Goal: Task Accomplishment & Management: Manage account settings

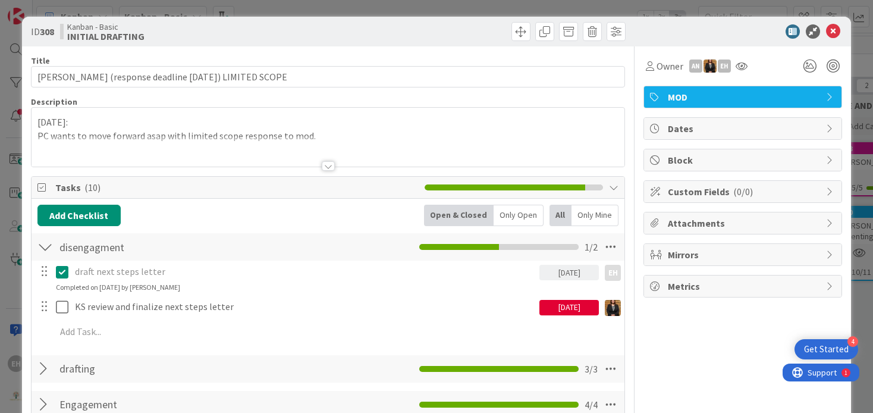
click at [842, 33] on div "ID 308 Kanban - Basic INITIAL DRAFTING" at bounding box center [437, 32] width 830 height 30
click at [831, 26] on icon at bounding box center [833, 31] width 14 height 14
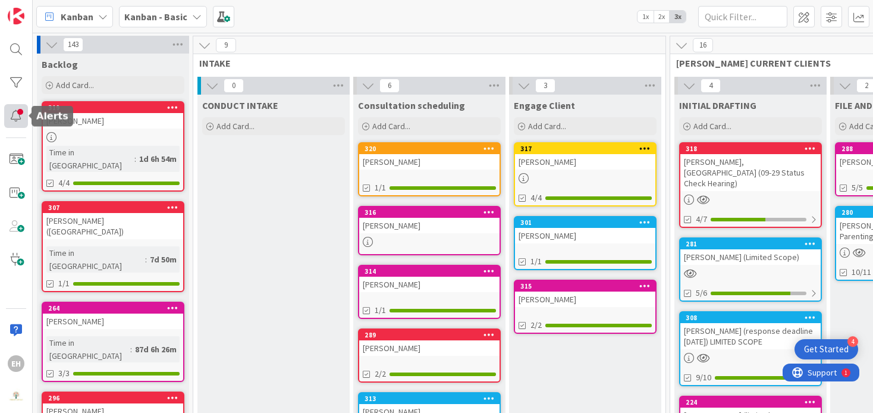
click at [20, 108] on div at bounding box center [16, 116] width 24 height 24
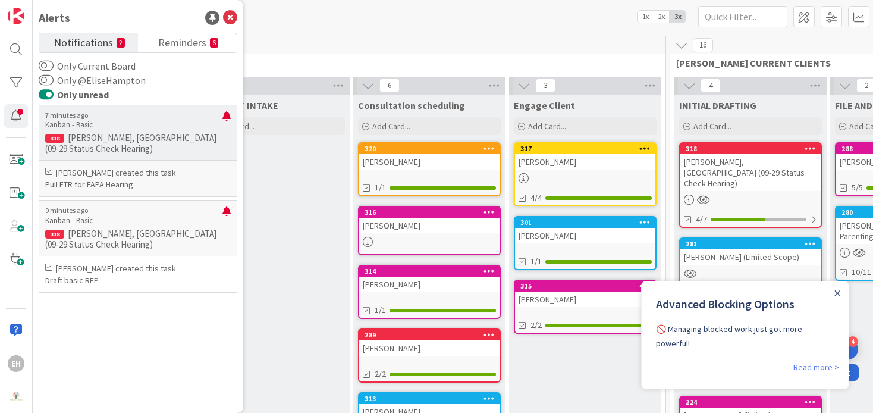
click at [165, 174] on p "[PERSON_NAME] created this task" at bounding box center [138, 173] width 186 height 12
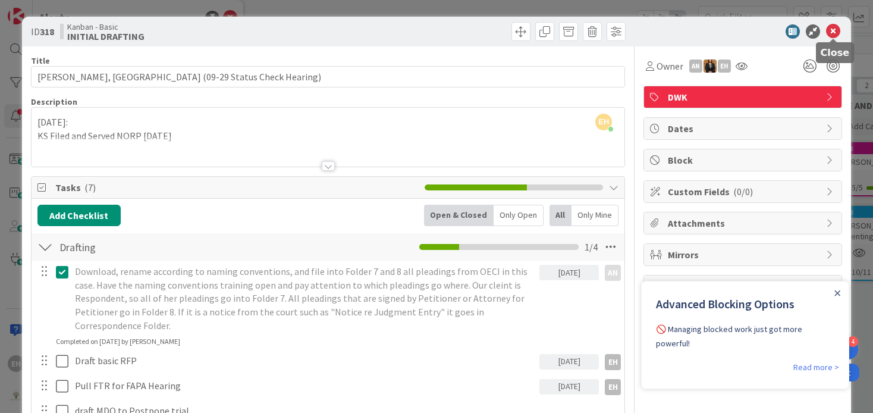
click at [833, 30] on icon at bounding box center [833, 31] width 14 height 14
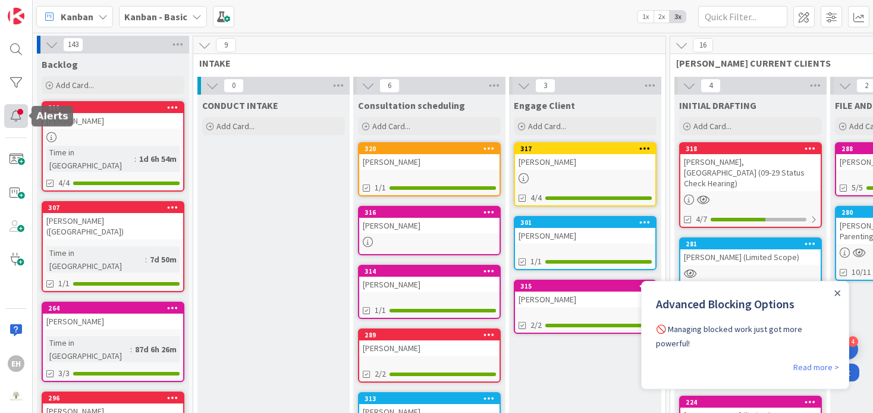
click at [23, 117] on div at bounding box center [16, 116] width 24 height 24
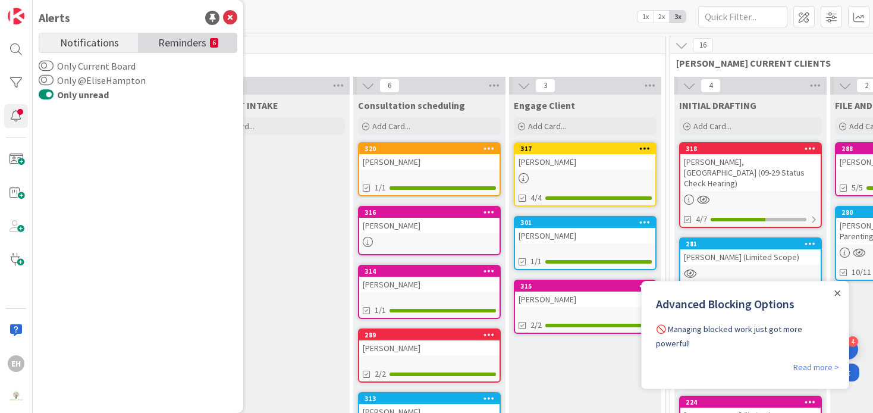
click at [199, 43] on span "Reminders" at bounding box center [182, 41] width 48 height 17
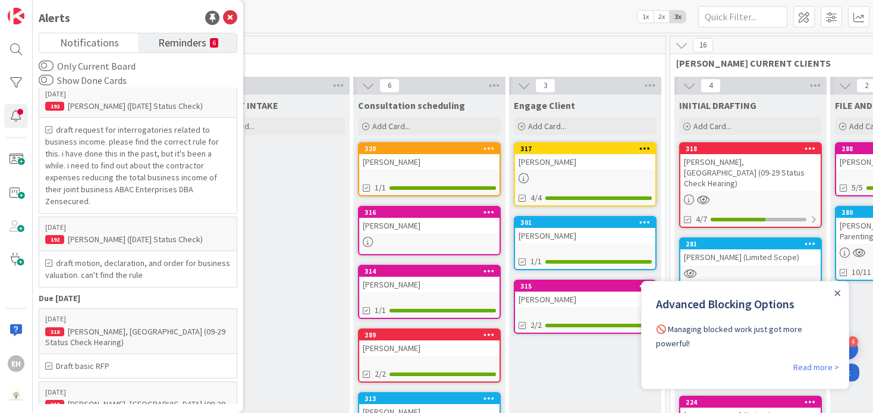
scroll to position [161, 0]
click at [142, 315] on p "[DATE]" at bounding box center [138, 319] width 186 height 8
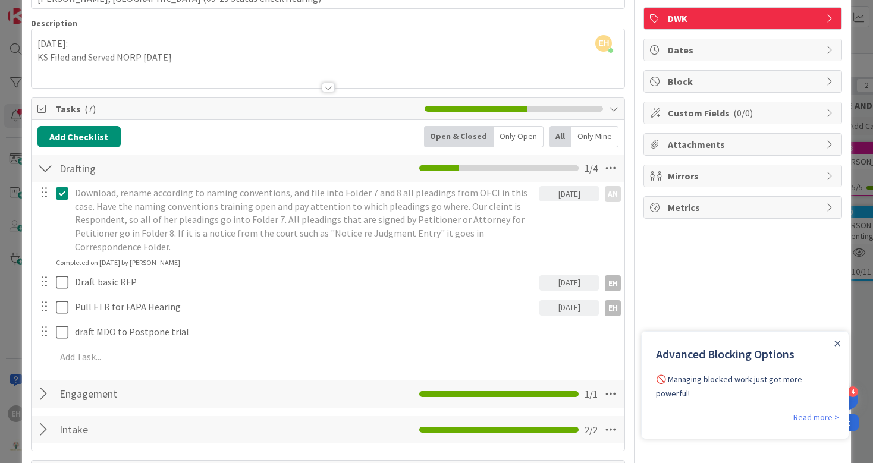
scroll to position [80, 0]
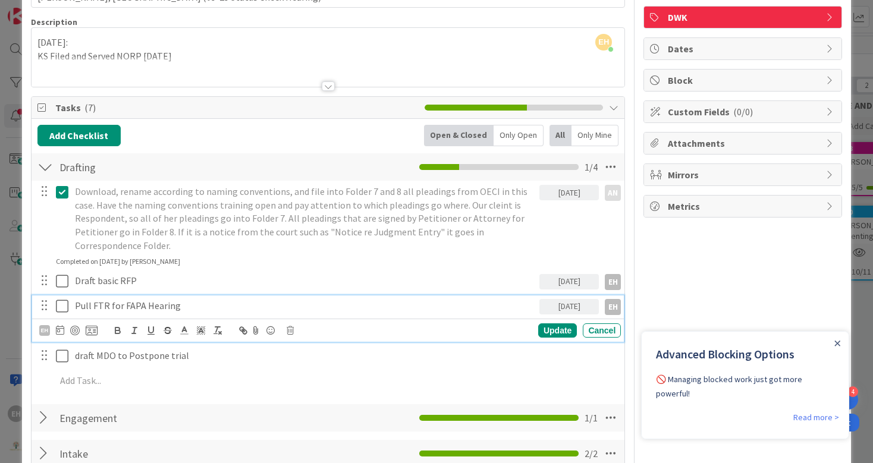
click at [62, 299] on icon at bounding box center [62, 306] width 12 height 14
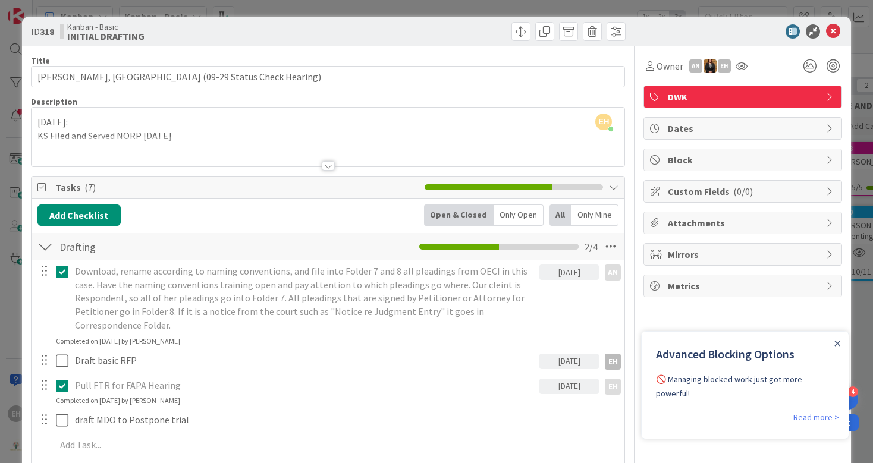
scroll to position [0, 0]
click at [834, 29] on icon at bounding box center [833, 31] width 14 height 14
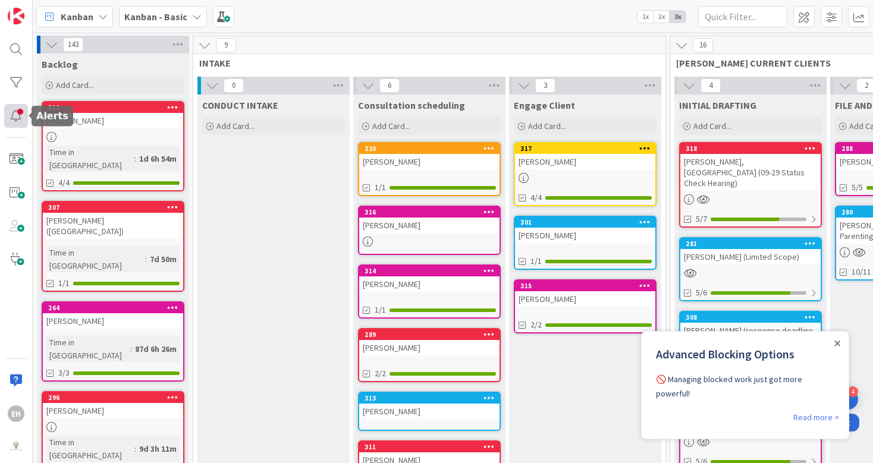
click at [16, 116] on div at bounding box center [16, 116] width 24 height 24
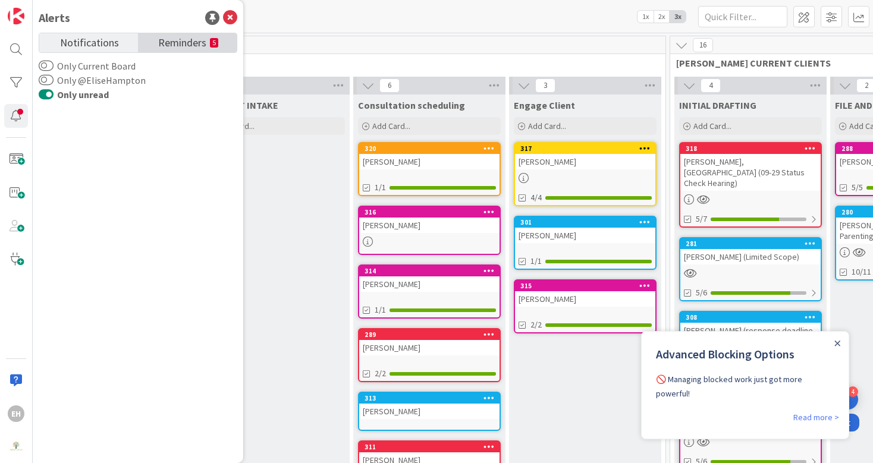
click at [213, 40] on small "5" at bounding box center [214, 43] width 8 height 10
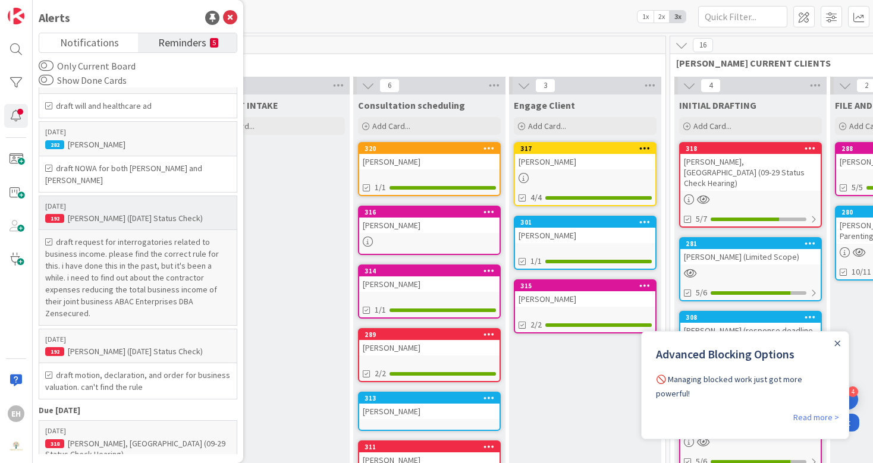
scroll to position [48, 0]
click at [153, 412] on div "[PERSON_NAME], [GEOGRAPHIC_DATA] (09-29 Status Check Hearing)" at bounding box center [138, 449] width 186 height 21
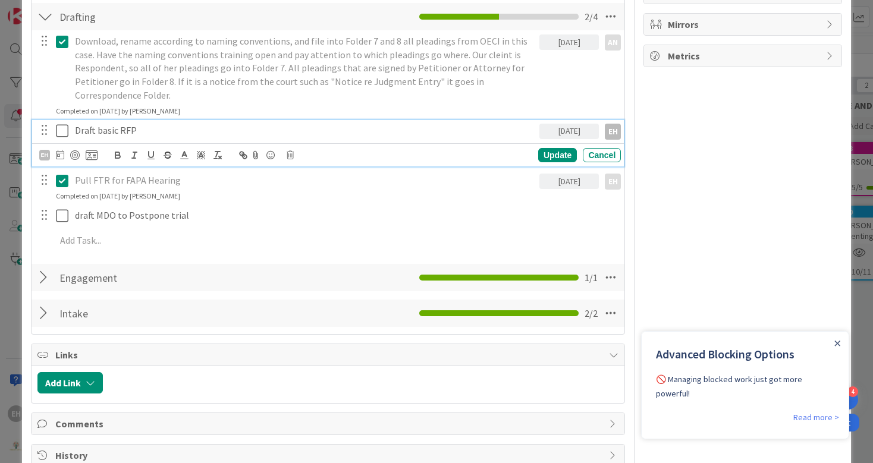
click at [60, 127] on icon at bounding box center [62, 131] width 12 height 14
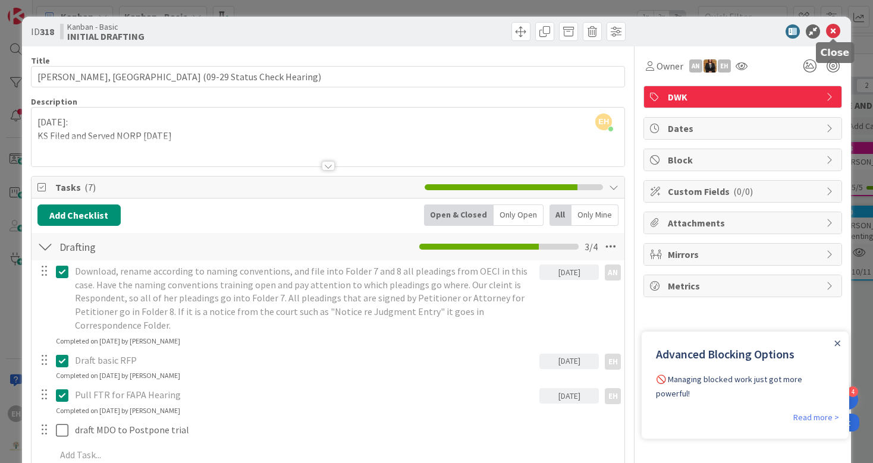
click at [835, 30] on icon at bounding box center [833, 31] width 14 height 14
